Goal: Task Accomplishment & Management: Manage account settings

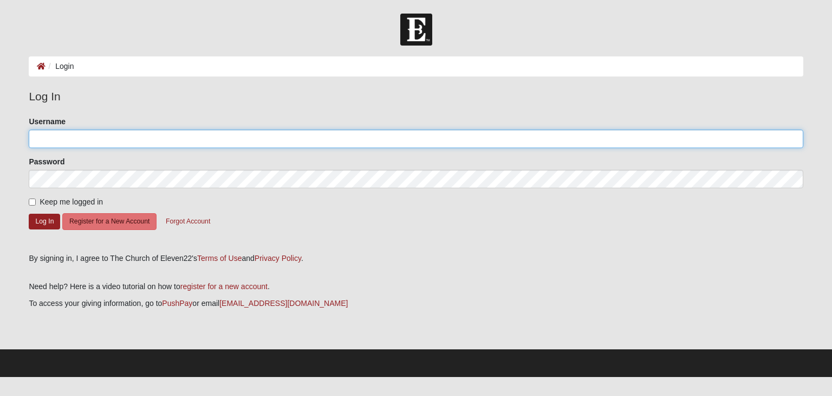
type input "mburns"
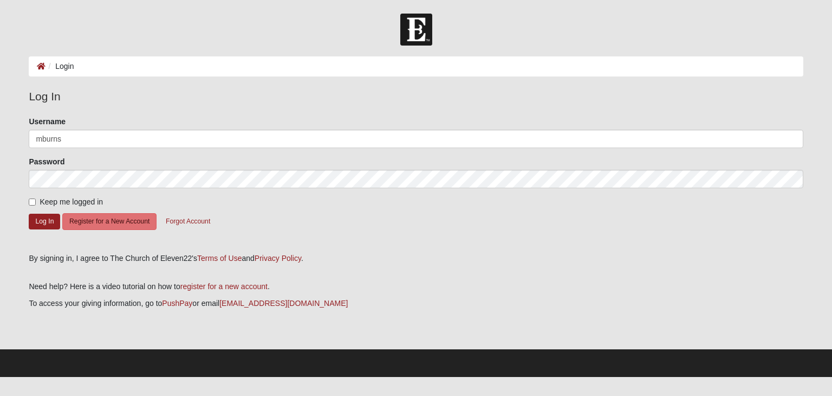
click at [32, 196] on label "Keep me logged in" at bounding box center [66, 201] width 74 height 11
click at [32, 198] on input "Keep me logged in" at bounding box center [32, 201] width 7 height 7
checkbox input "true"
click at [51, 219] on button "Log In" at bounding box center [44, 221] width 31 height 16
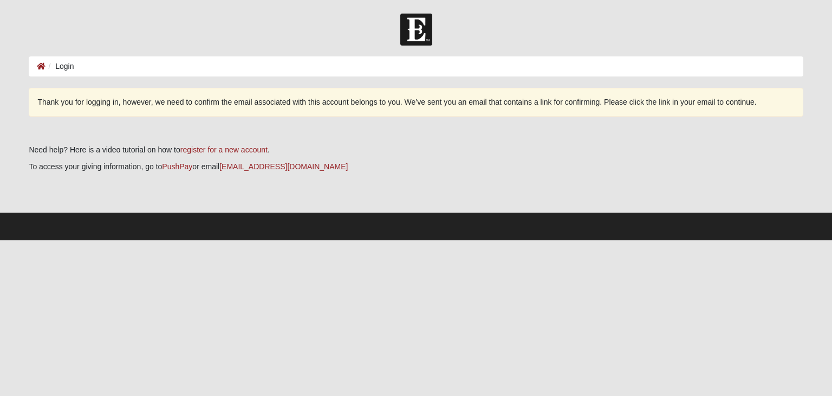
click at [61, 63] on li "Login" at bounding box center [60, 66] width 28 height 11
click at [65, 62] on li "Login" at bounding box center [60, 66] width 28 height 11
click at [38, 67] on icon at bounding box center [41, 66] width 9 height 8
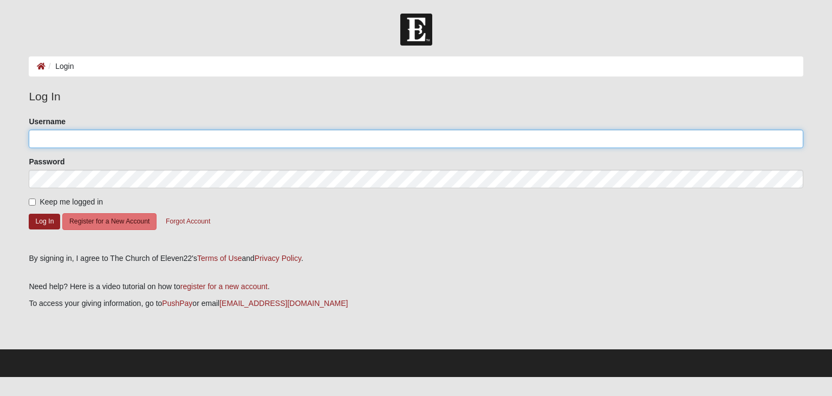
type input "mburns"
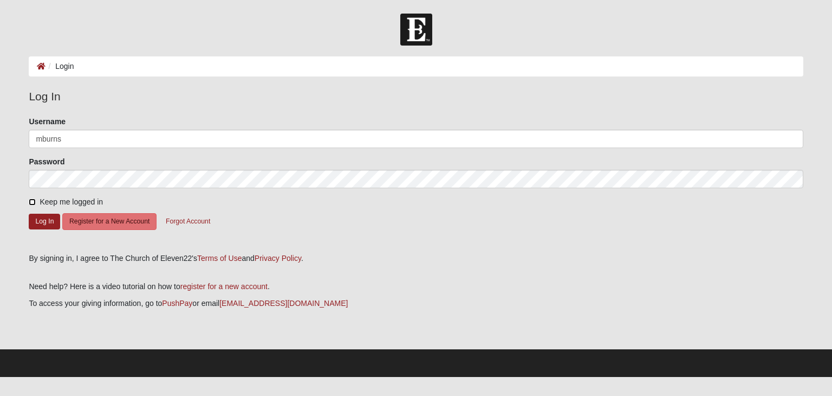
click at [29, 202] on input "Keep me logged in" at bounding box center [32, 201] width 7 height 7
checkbox input "true"
click at [43, 217] on button "Log In" at bounding box center [44, 221] width 31 height 16
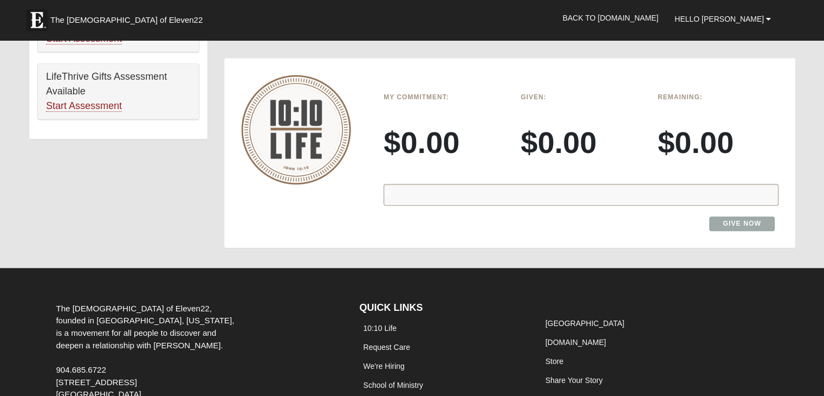
scroll to position [704, 0]
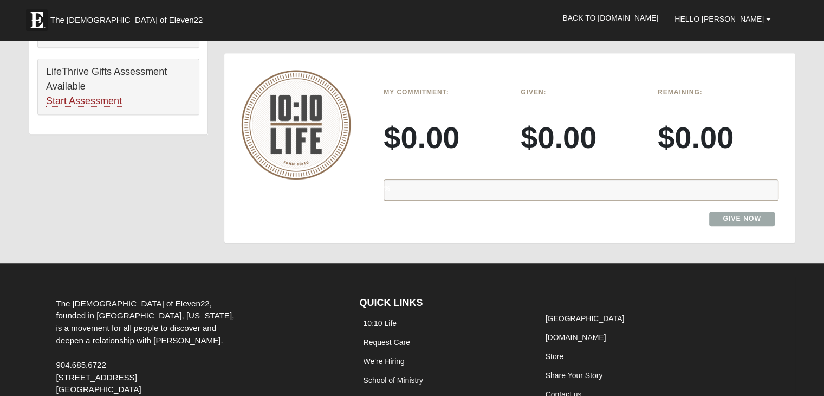
click at [568, 189] on div "%" at bounding box center [581, 190] width 395 height 22
click at [532, 196] on div "%" at bounding box center [581, 190] width 395 height 22
click at [650, 179] on div "%" at bounding box center [581, 190] width 395 height 22
click at [396, 118] on div "My Commitment: $0.00" at bounding box center [443, 126] width 137 height 87
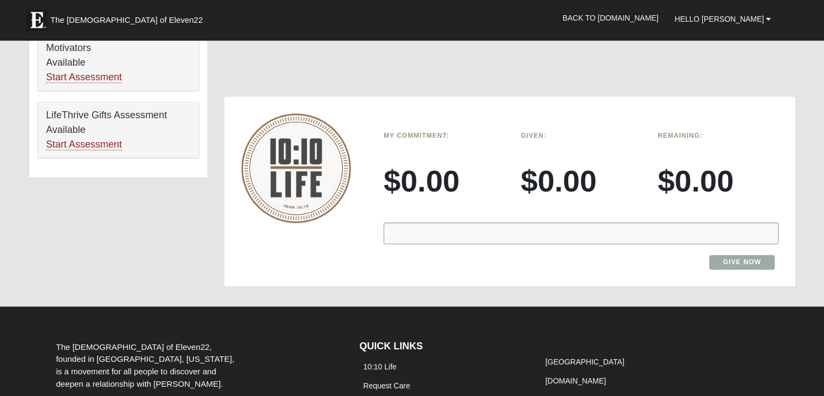
scroll to position [596, 0]
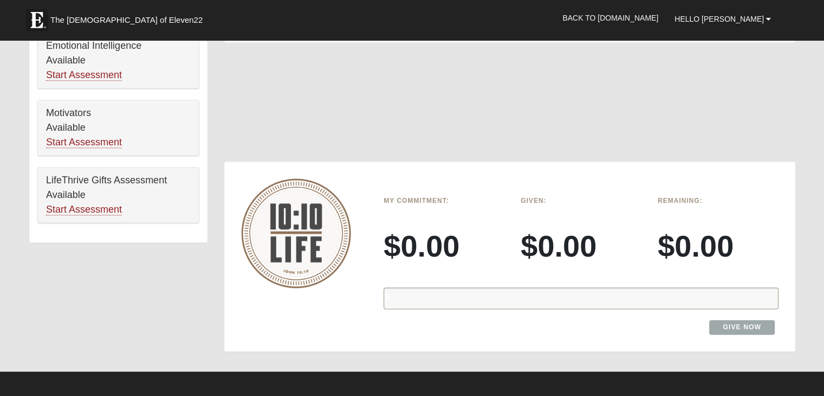
click at [271, 230] on img at bounding box center [296, 232] width 110 height 109
drag, startPoint x: 540, startPoint y: 276, endPoint x: 527, endPoint y: 291, distance: 19.6
click at [533, 284] on div "My Commitment: $0.00 Given: $0.00 Remaining: $0.00 % Give Now" at bounding box center [580, 267] width 411 height 150
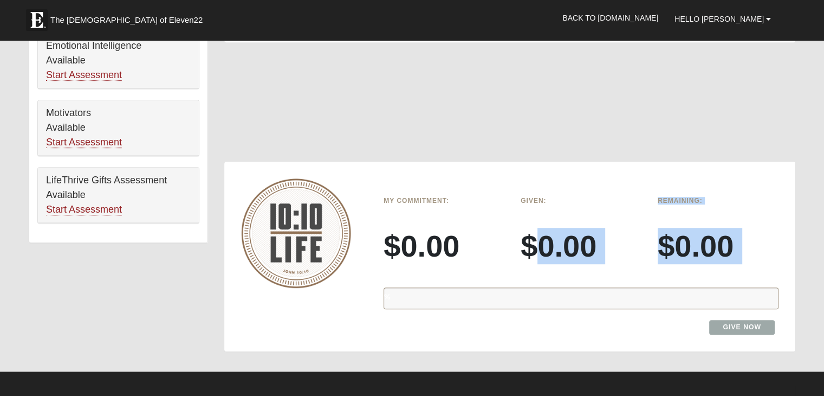
click at [524, 293] on div "%" at bounding box center [581, 298] width 395 height 22
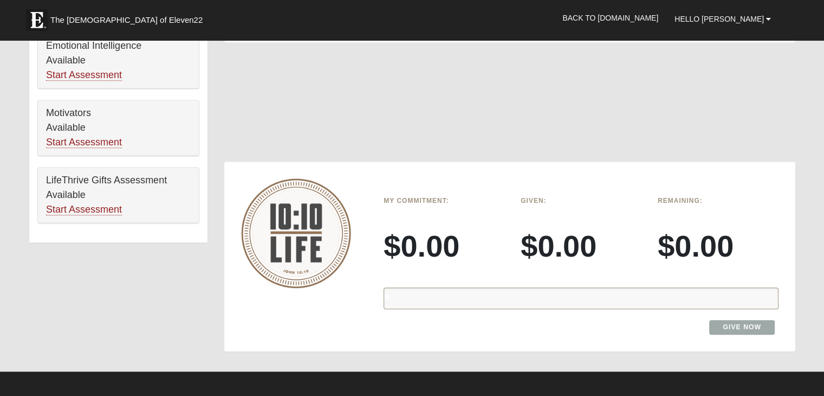
click at [500, 297] on div "%" at bounding box center [581, 298] width 395 height 22
click at [490, 297] on div "%" at bounding box center [581, 298] width 395 height 22
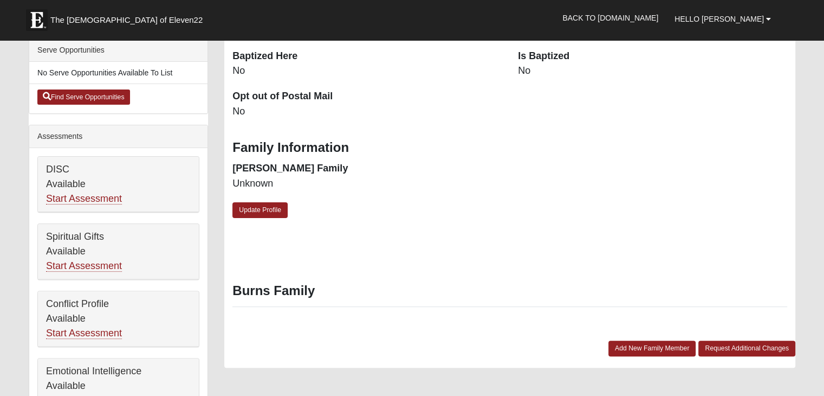
scroll to position [704, 0]
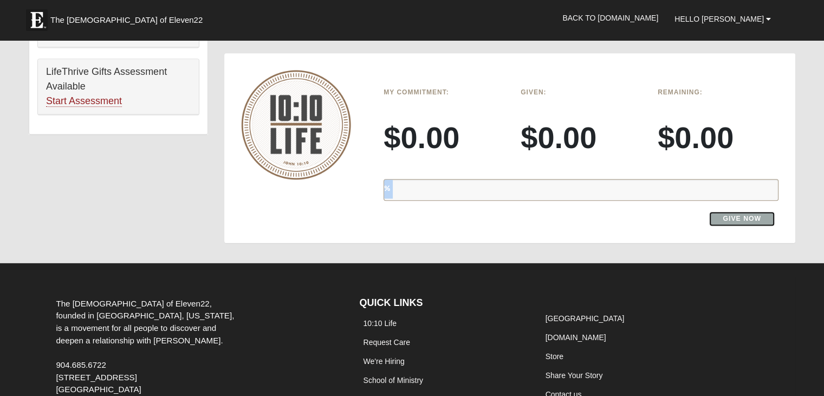
click at [755, 222] on link "Give Now" at bounding box center [742, 218] width 66 height 15
